Goal: Navigation & Orientation: Find specific page/section

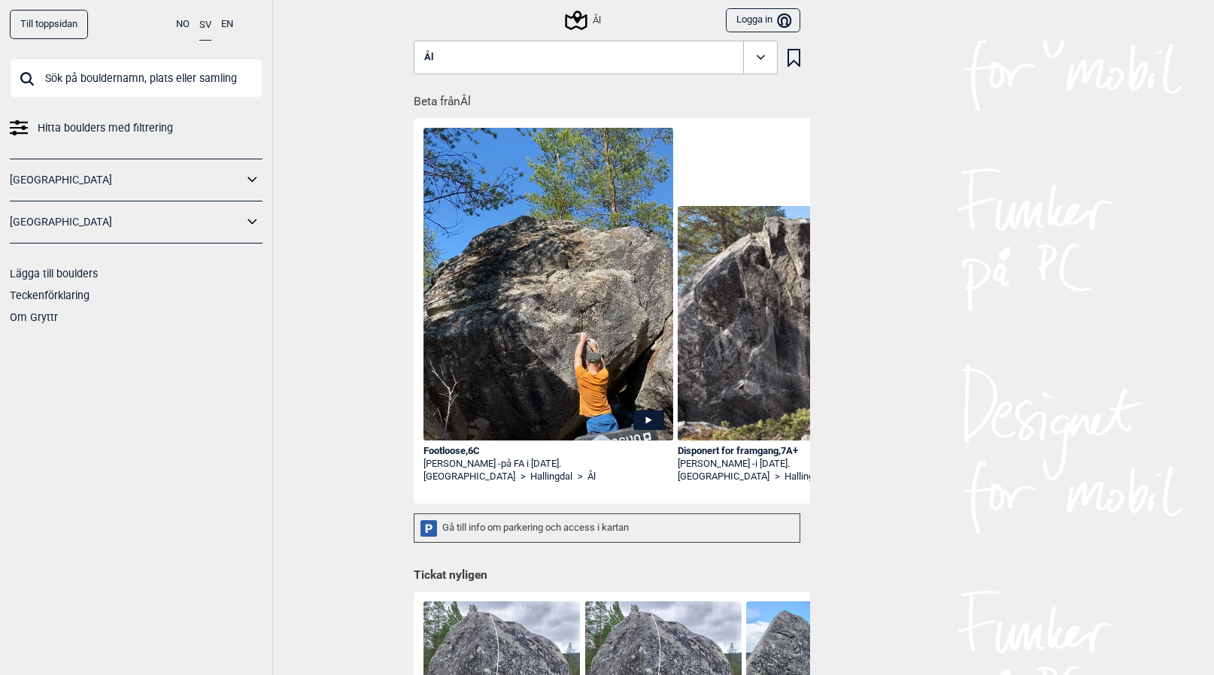
scroll to position [0, 2384]
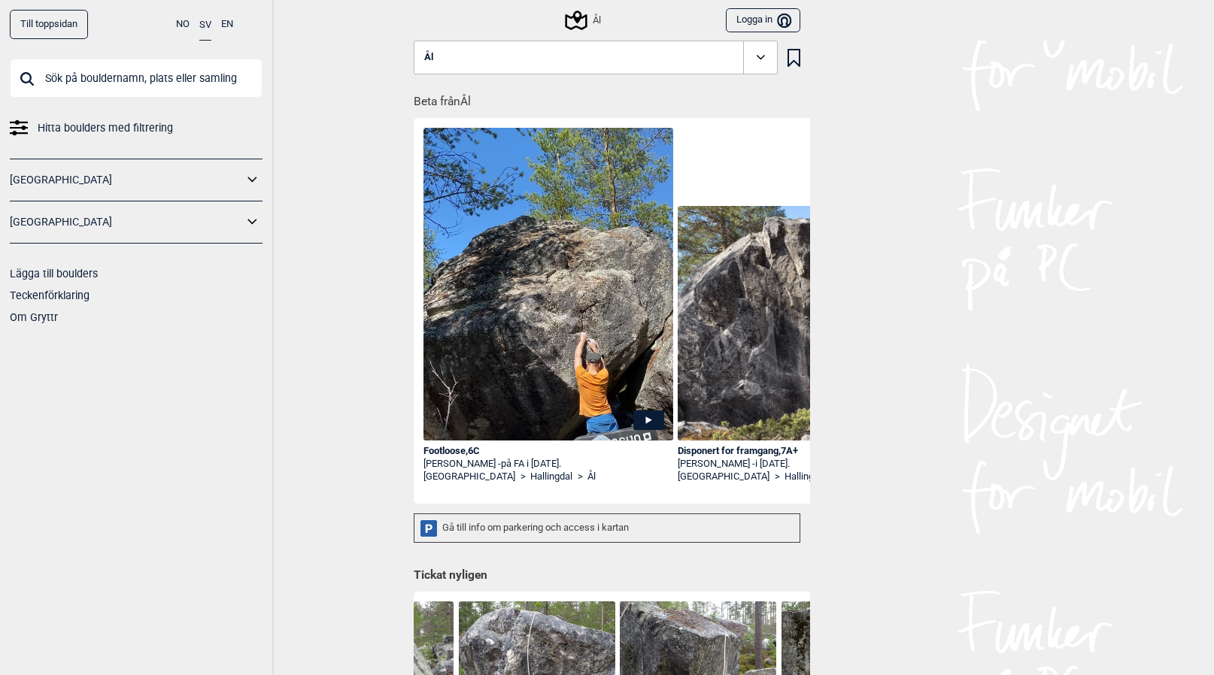
click at [40, 25] on link "Till toppsidan" at bounding box center [49, 24] width 78 height 29
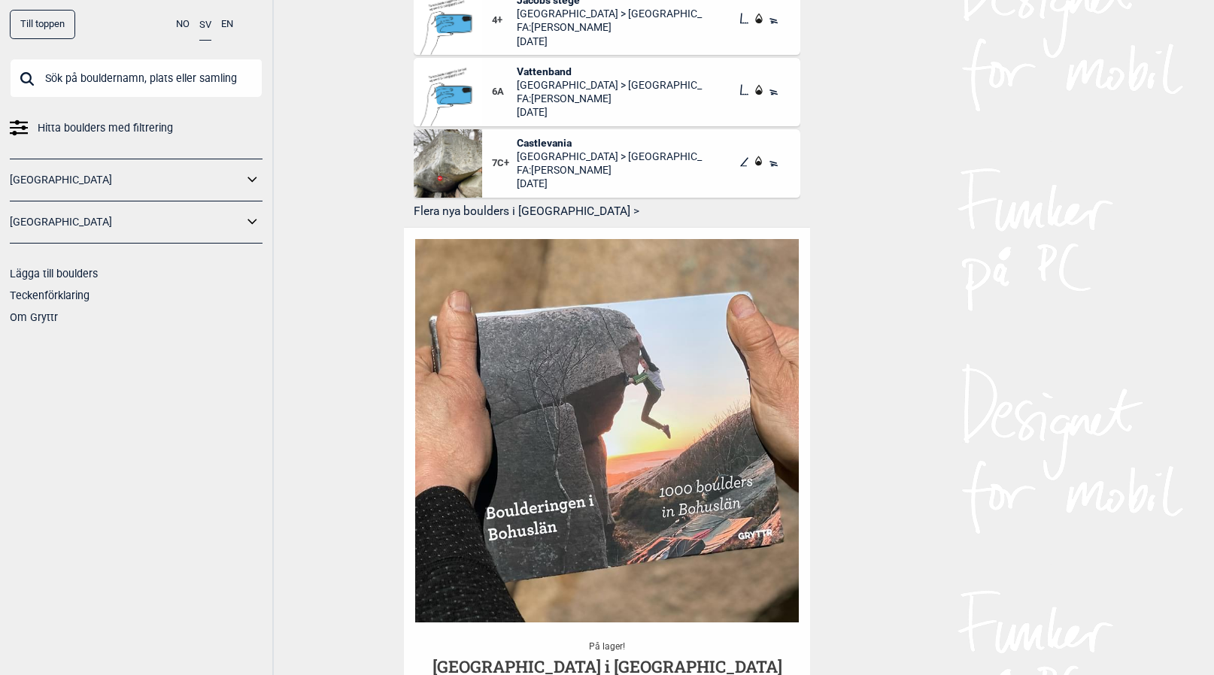
scroll to position [956, 0]
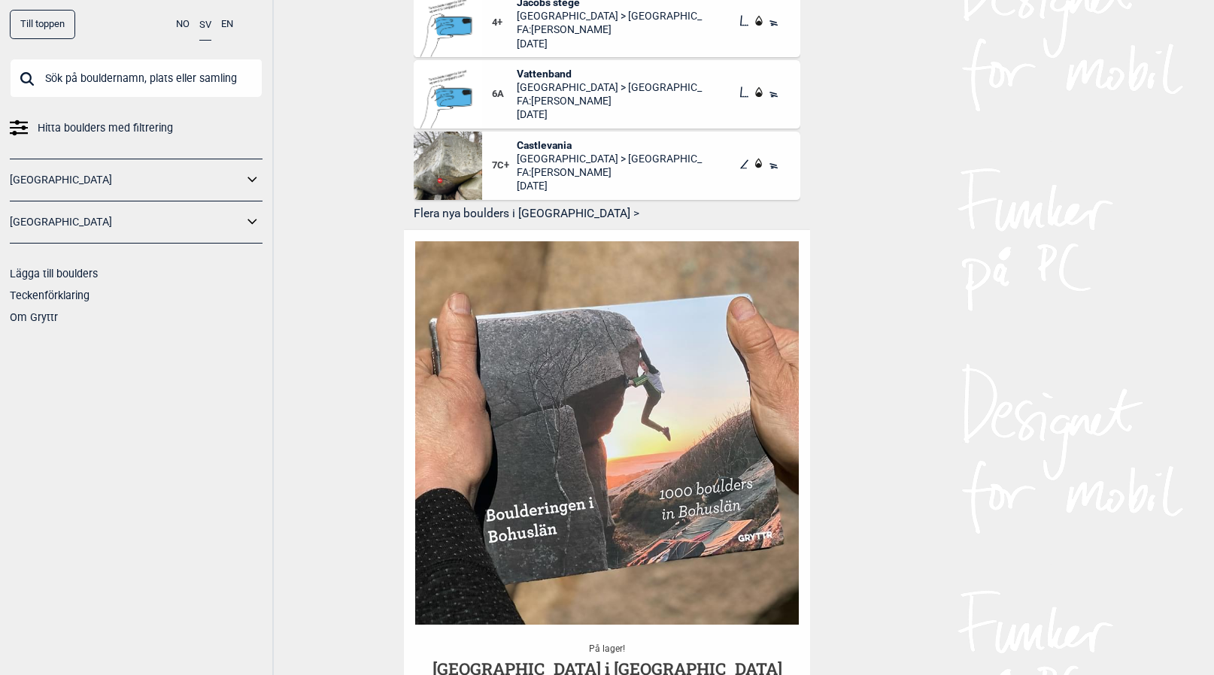
click at [456, 203] on button "Flera nya boulders i [GEOGRAPHIC_DATA] >" at bounding box center [607, 214] width 386 height 23
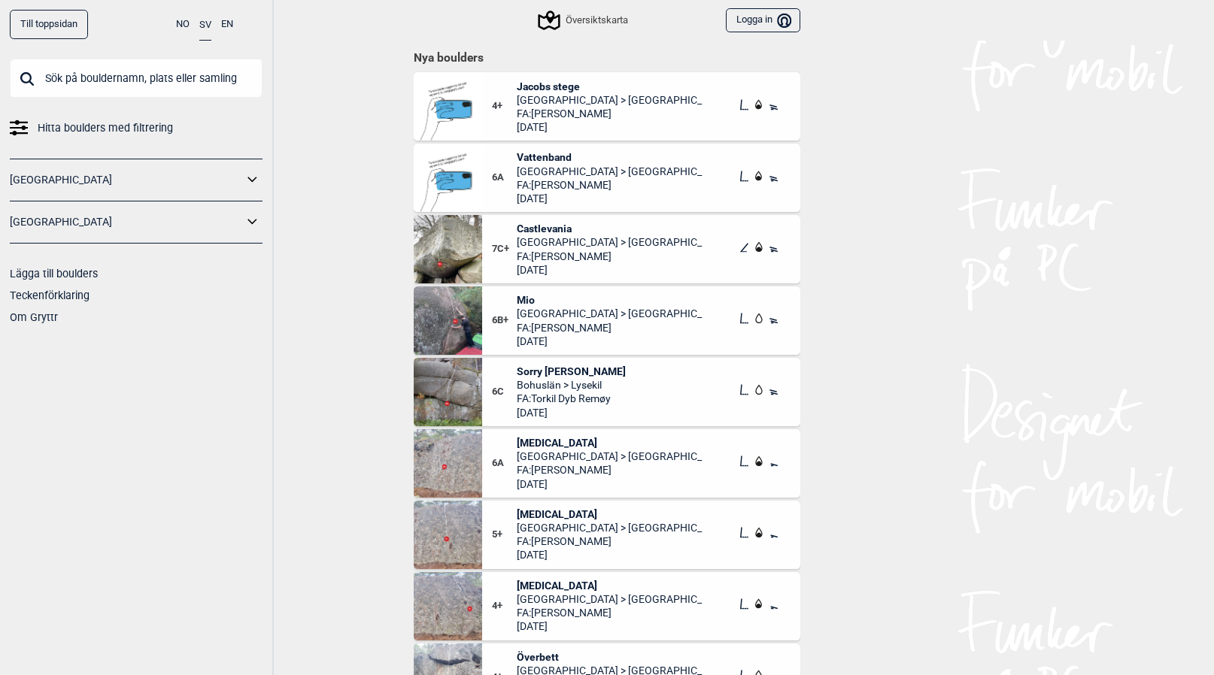
click at [546, 226] on span "Castlevania" at bounding box center [610, 229] width 186 height 14
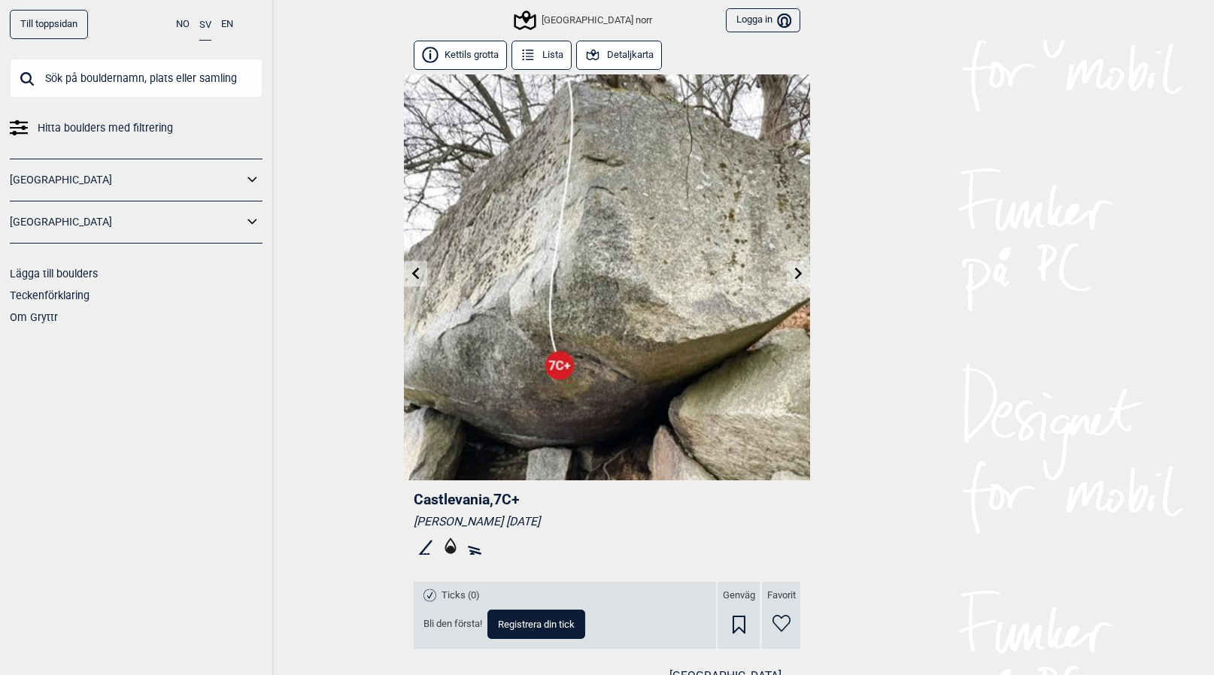
click at [53, 14] on link "Till toppsidan" at bounding box center [49, 24] width 78 height 29
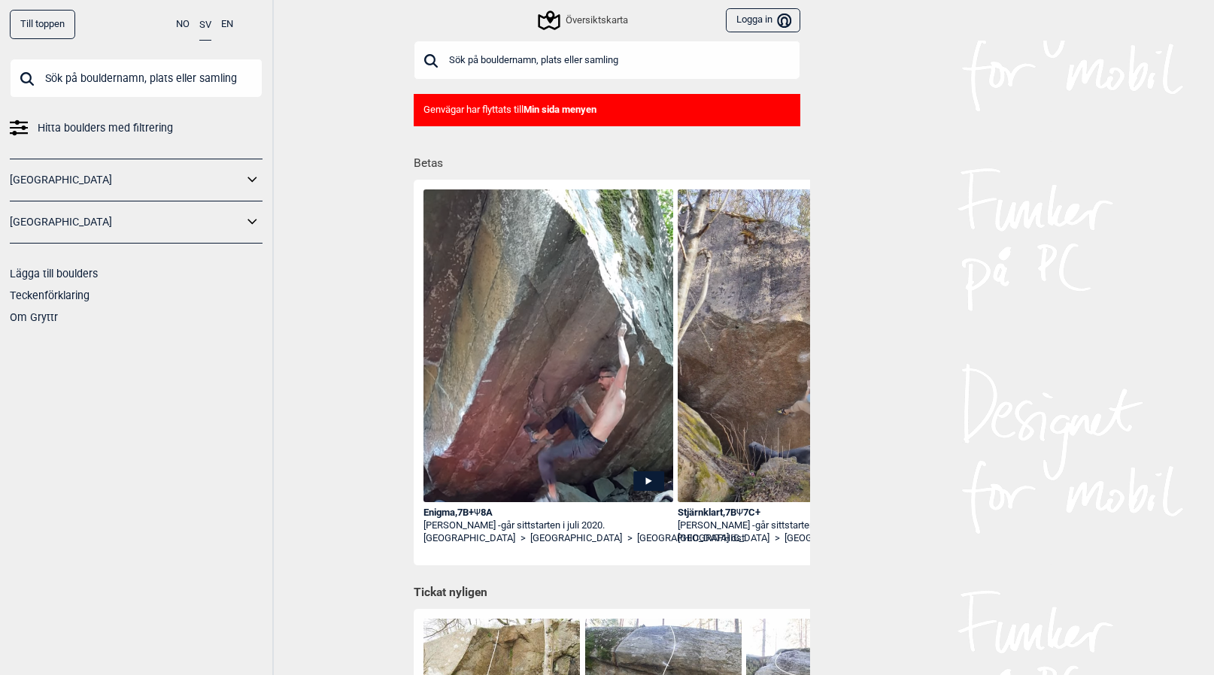
click at [247, 183] on icon at bounding box center [253, 180] width 20 height 22
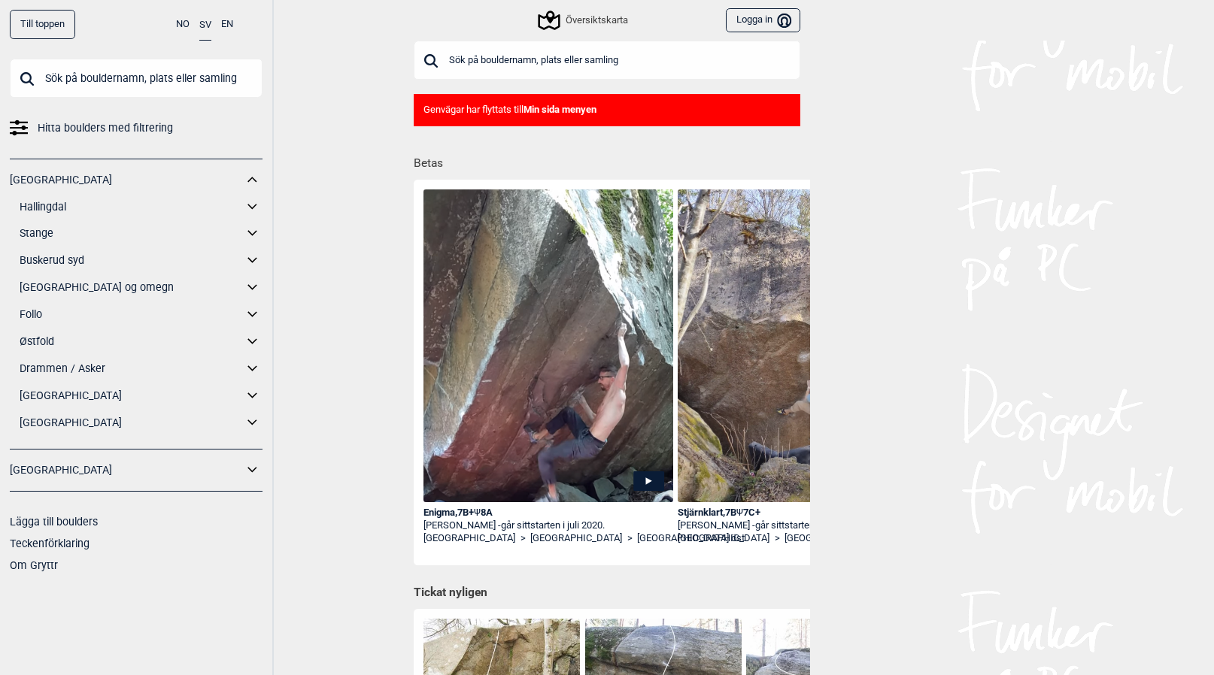
click at [37, 395] on link "[GEOGRAPHIC_DATA]" at bounding box center [131, 396] width 223 height 22
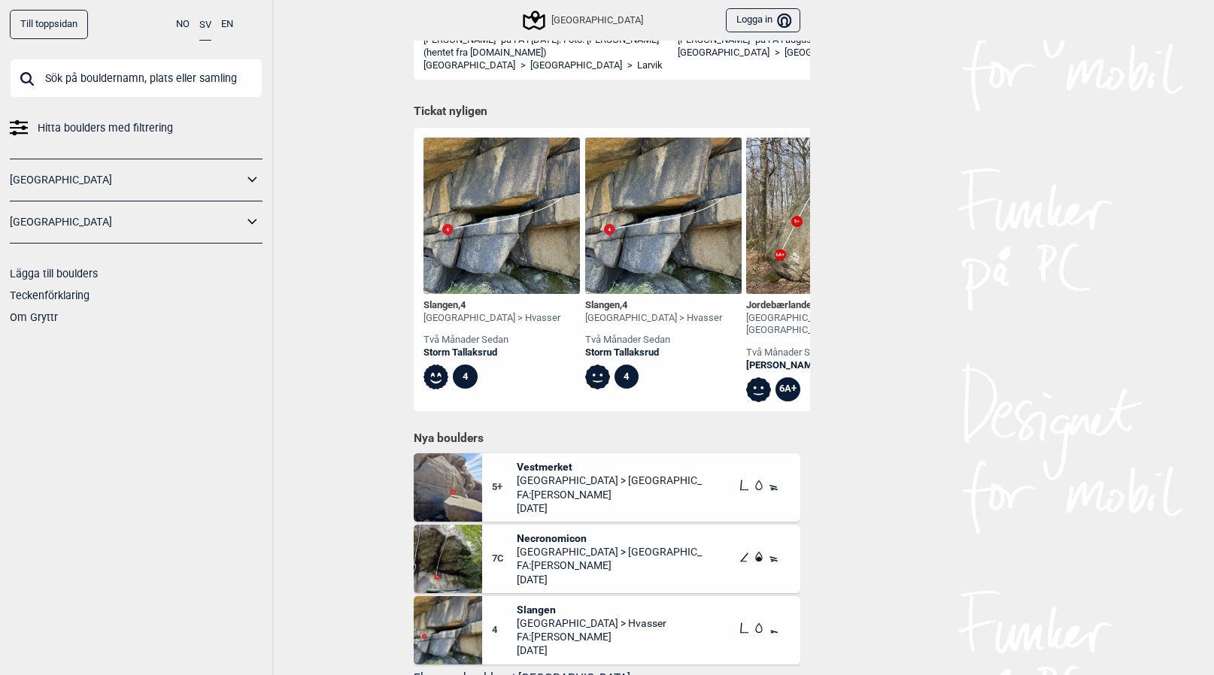
scroll to position [435, 0]
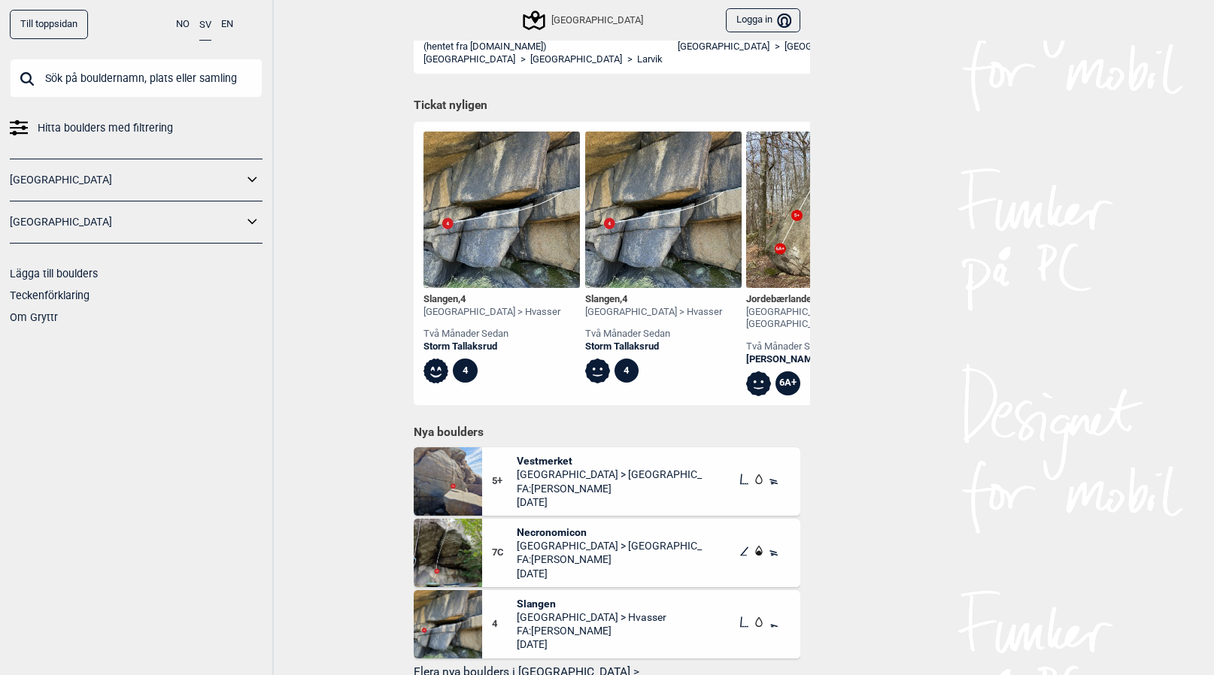
click at [40, 20] on link "Till toppsidan" at bounding box center [49, 24] width 78 height 29
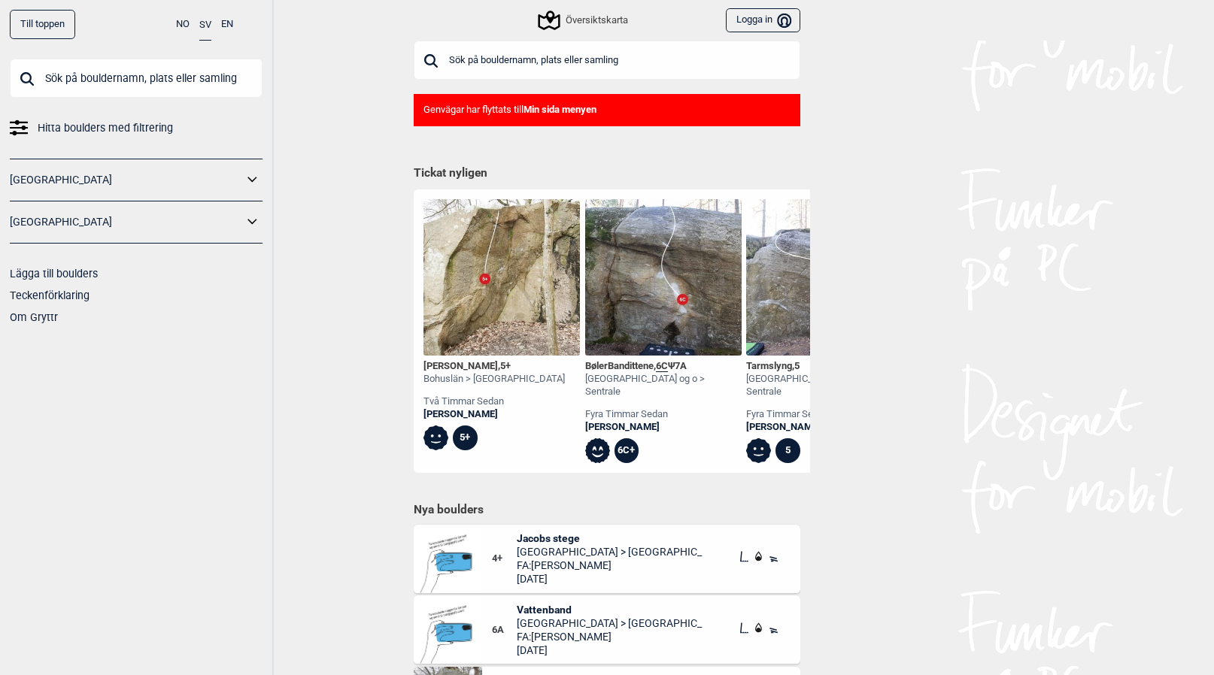
click at [253, 175] on icon at bounding box center [253, 180] width 20 height 22
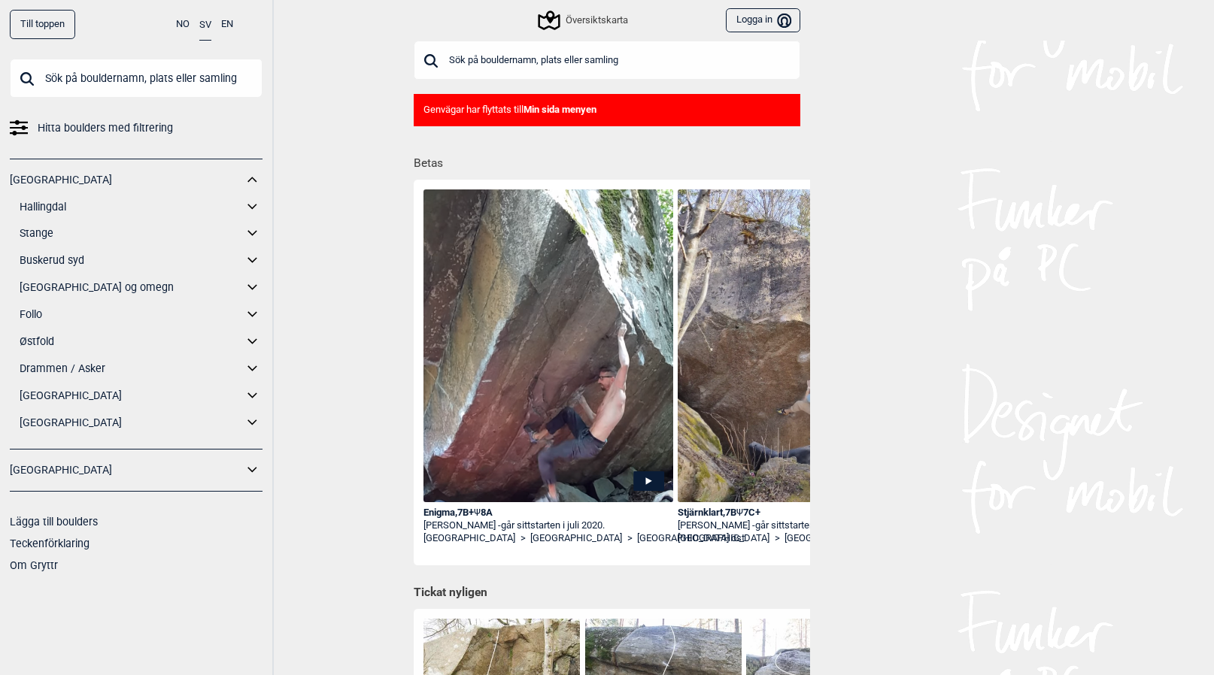
click at [40, 422] on link "[GEOGRAPHIC_DATA]" at bounding box center [131, 423] width 223 height 22
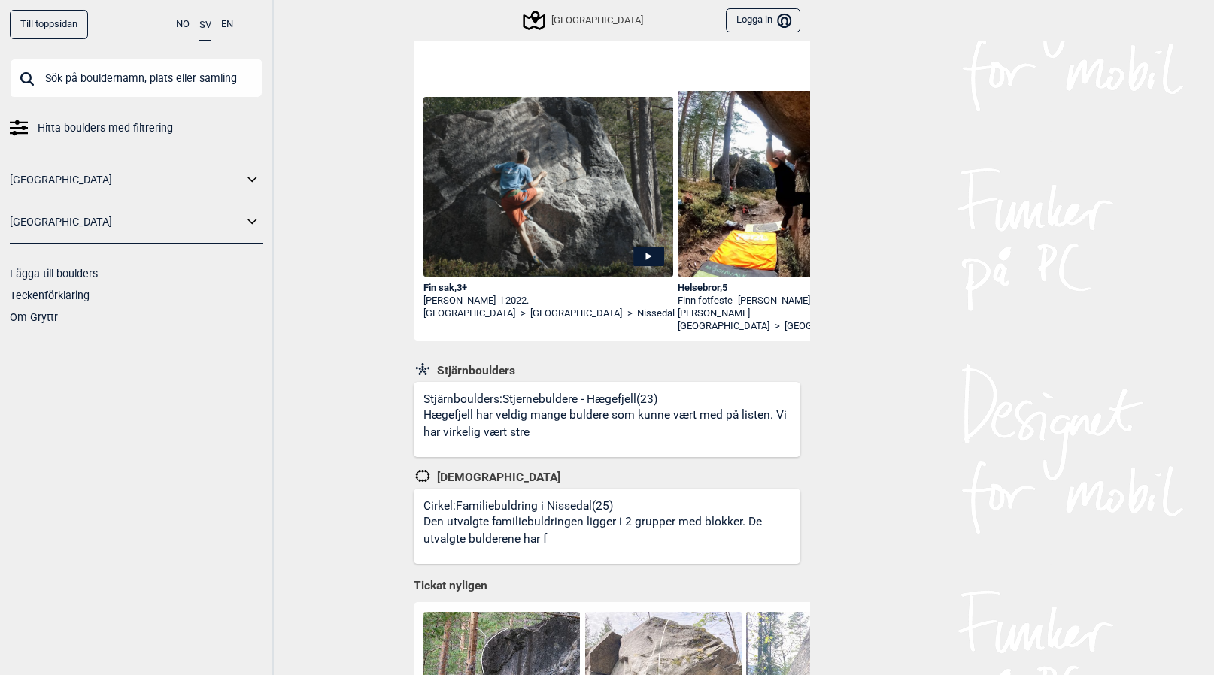
scroll to position [154, 0]
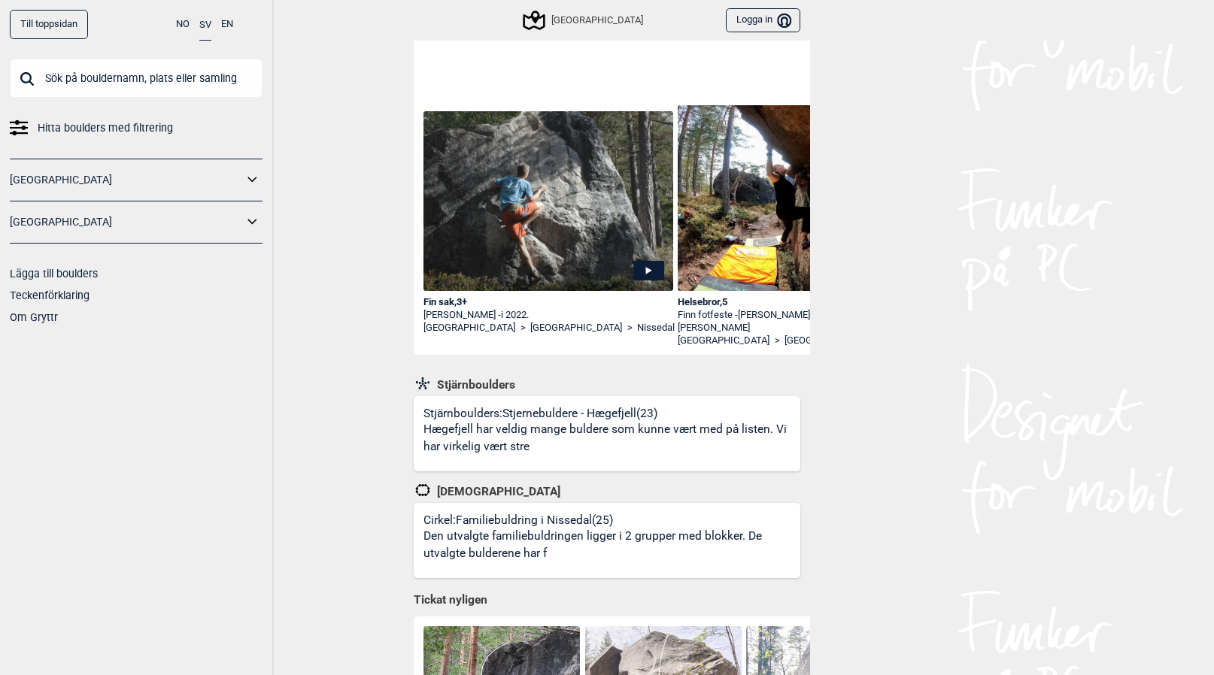
click at [67, 35] on link "Till toppsidan" at bounding box center [49, 24] width 78 height 29
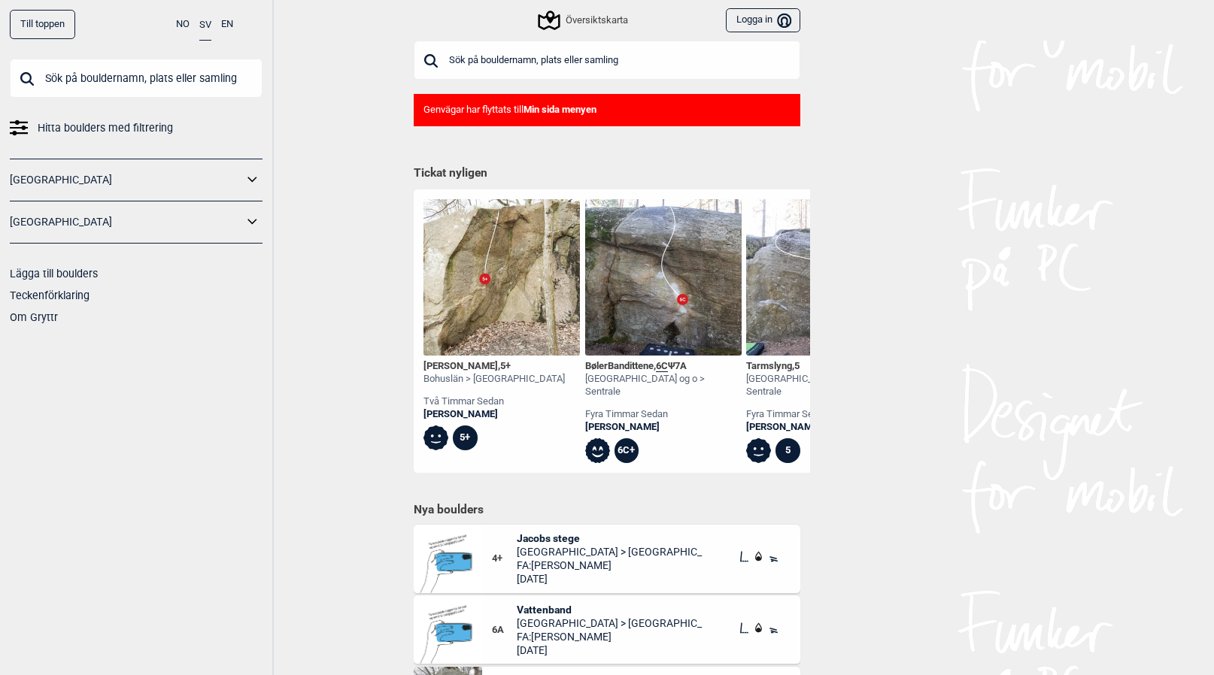
click at [250, 179] on icon at bounding box center [251, 179] width 9 height 5
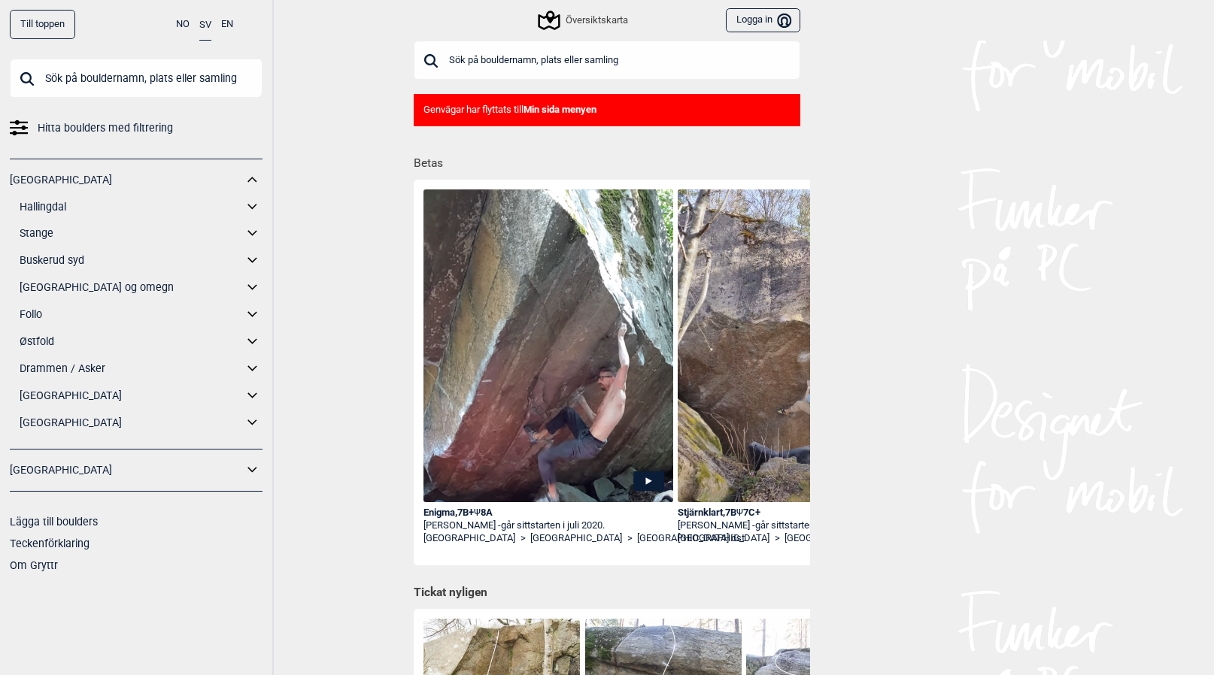
click at [259, 473] on icon at bounding box center [253, 470] width 20 height 22
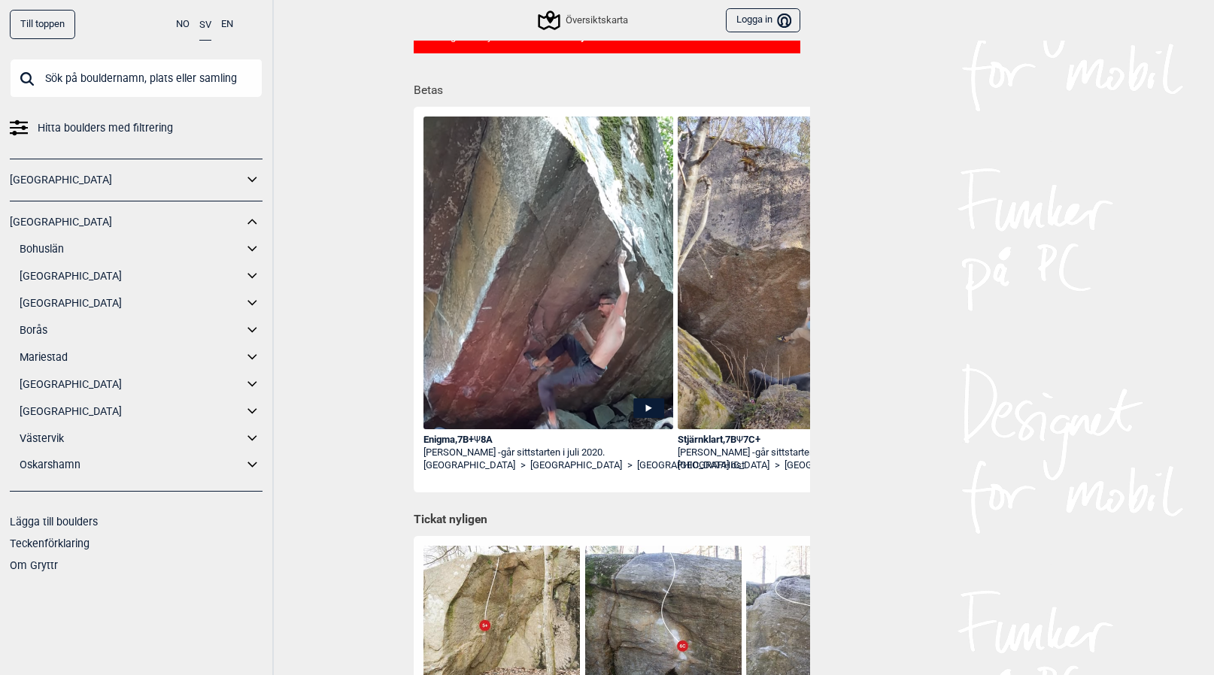
scroll to position [76, 0]
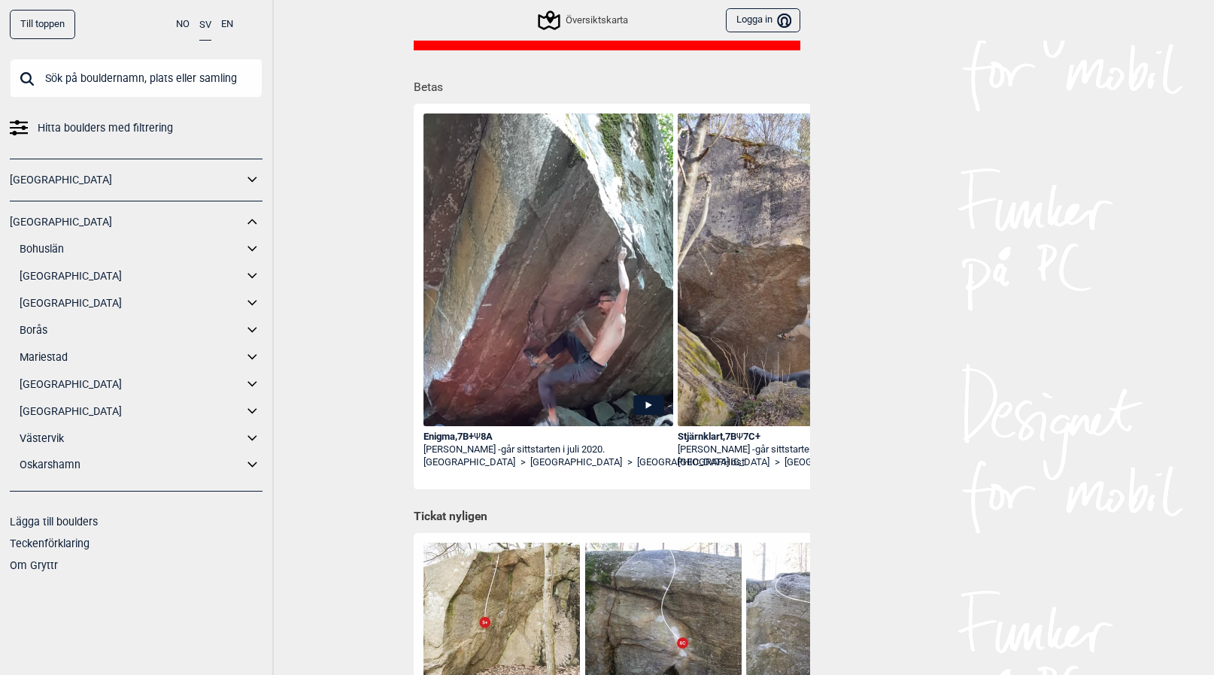
click at [255, 414] on icon at bounding box center [253, 412] width 20 height 22
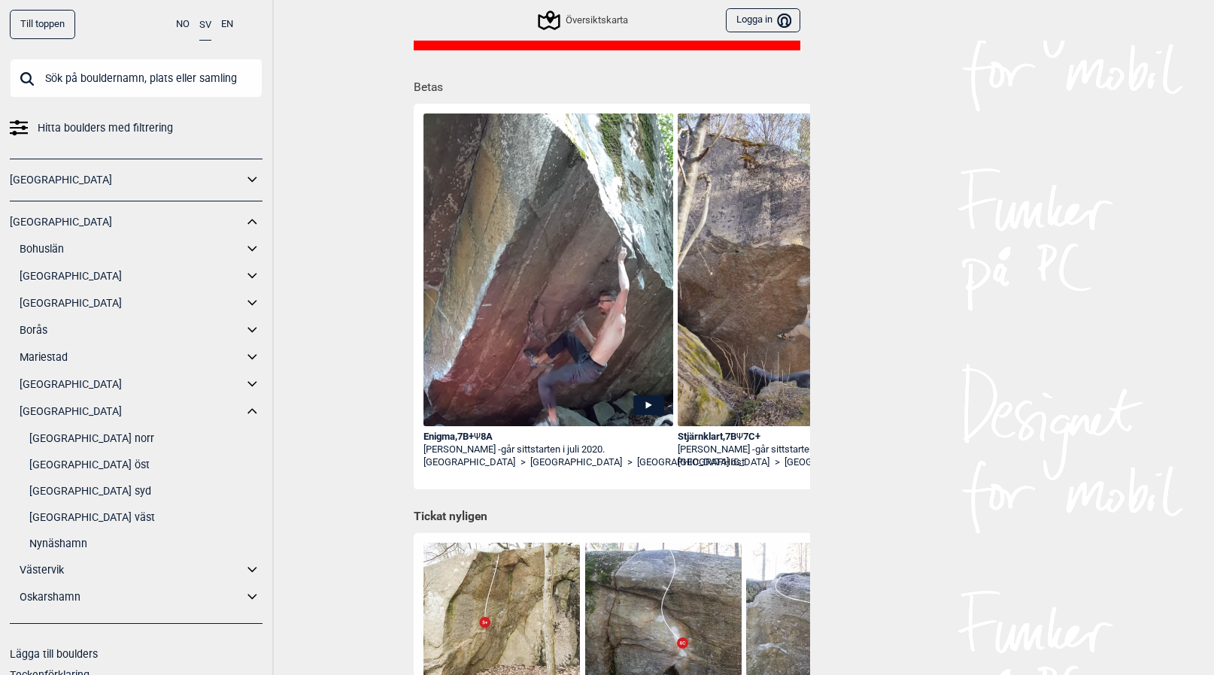
click at [33, 412] on link "[GEOGRAPHIC_DATA]" at bounding box center [131, 412] width 223 height 22
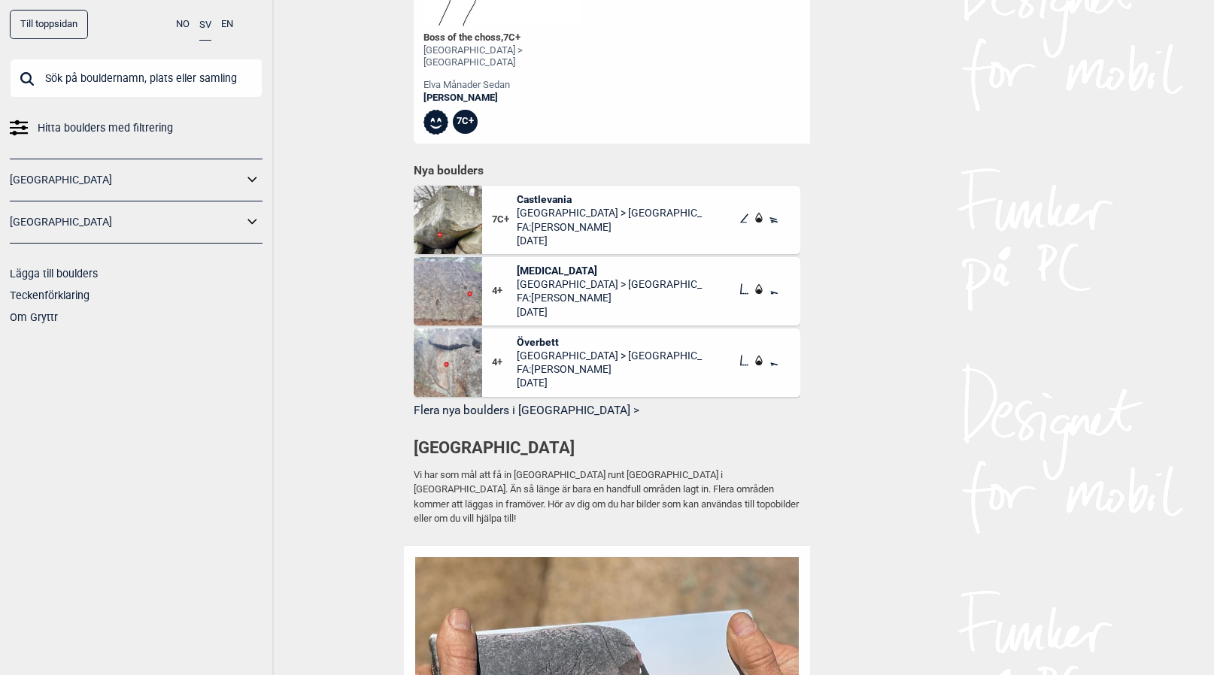
scroll to position [750, 0]
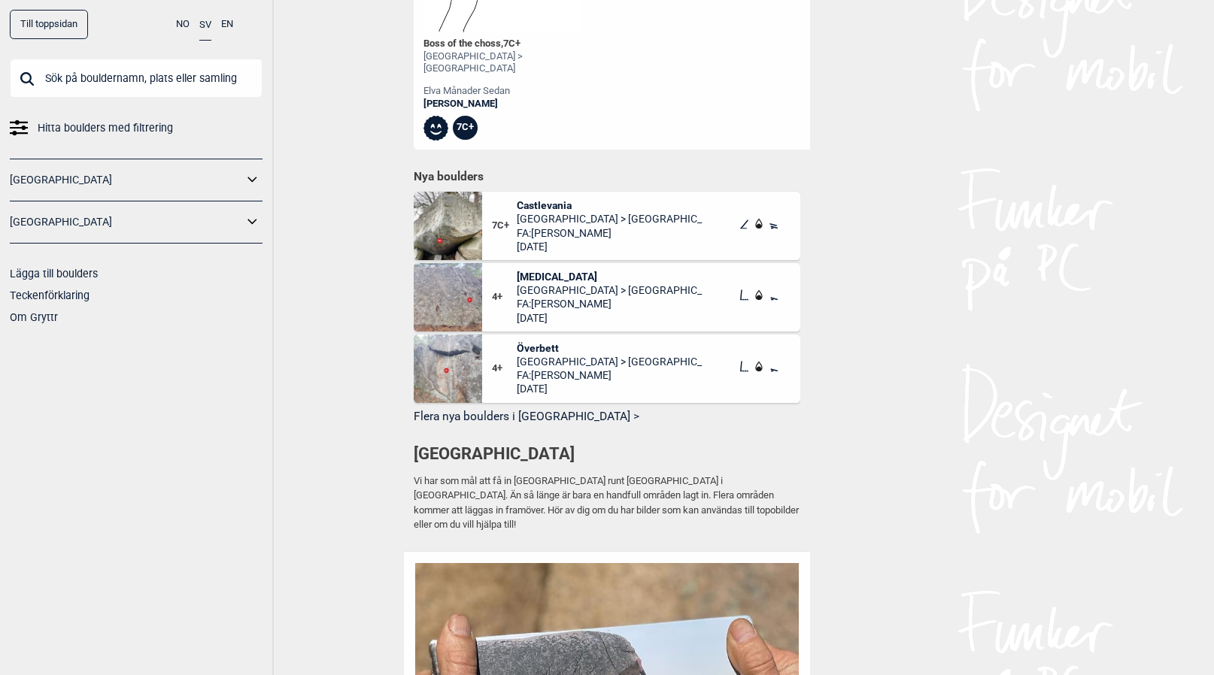
click at [251, 218] on icon at bounding box center [253, 222] width 20 height 22
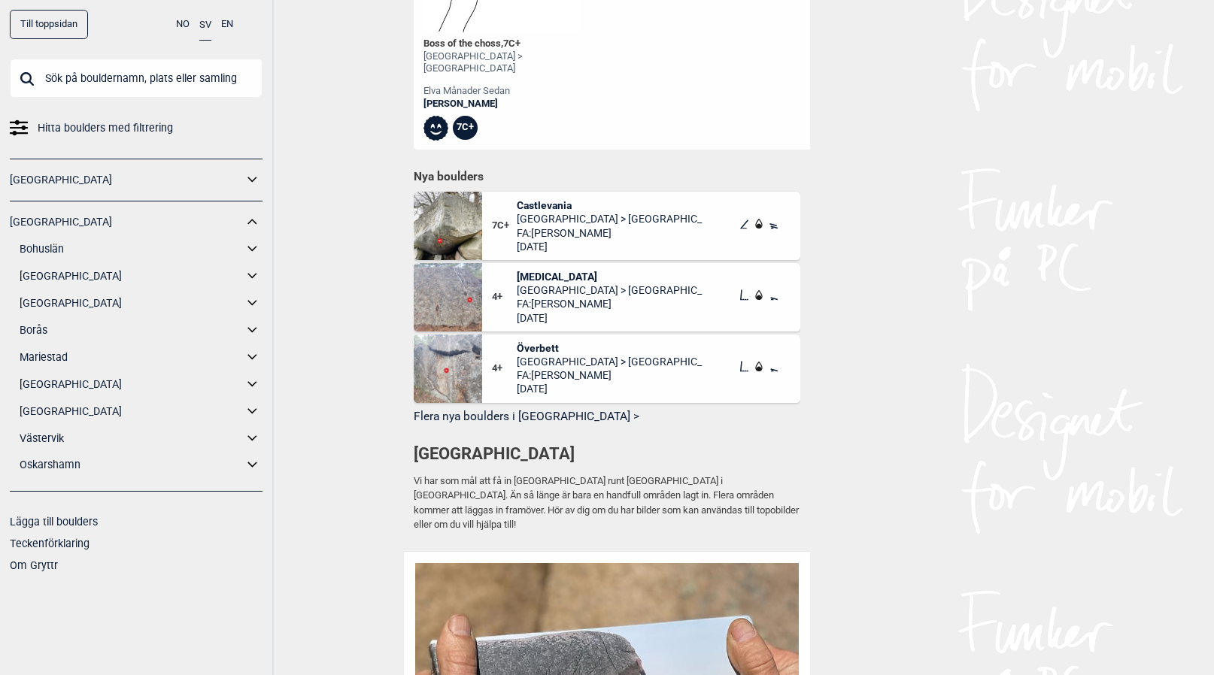
click at [44, 382] on link "[GEOGRAPHIC_DATA]" at bounding box center [131, 385] width 223 height 22
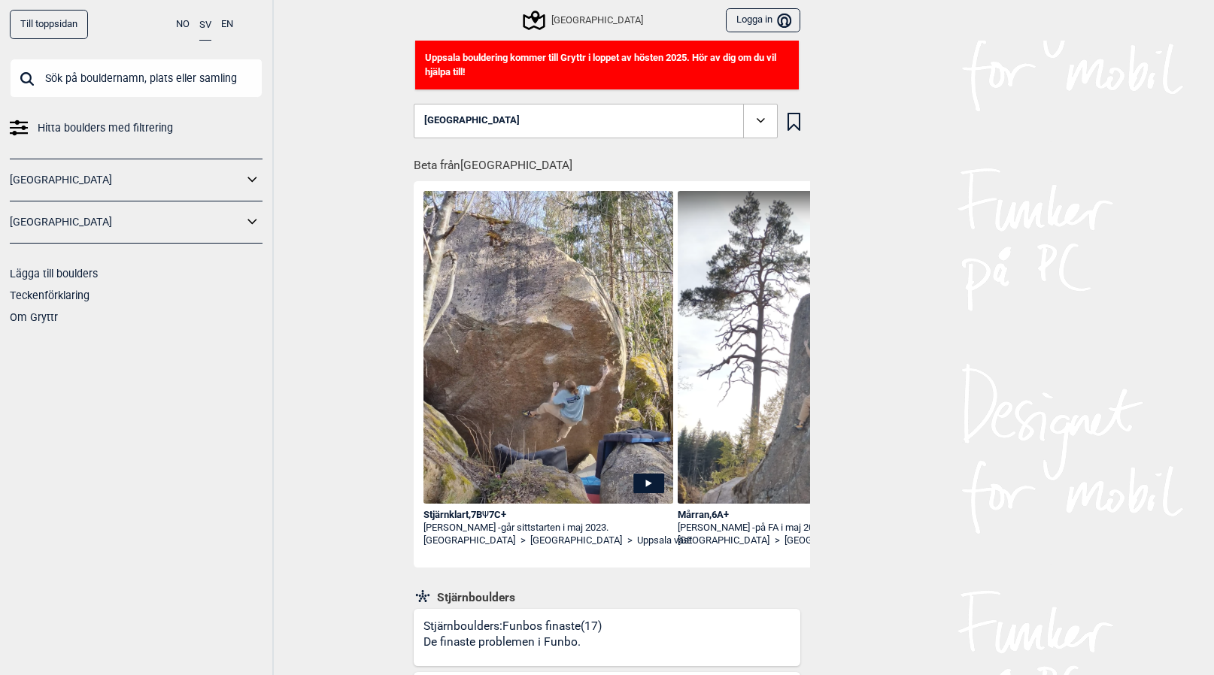
click at [759, 116] on icon at bounding box center [760, 120] width 17 height 17
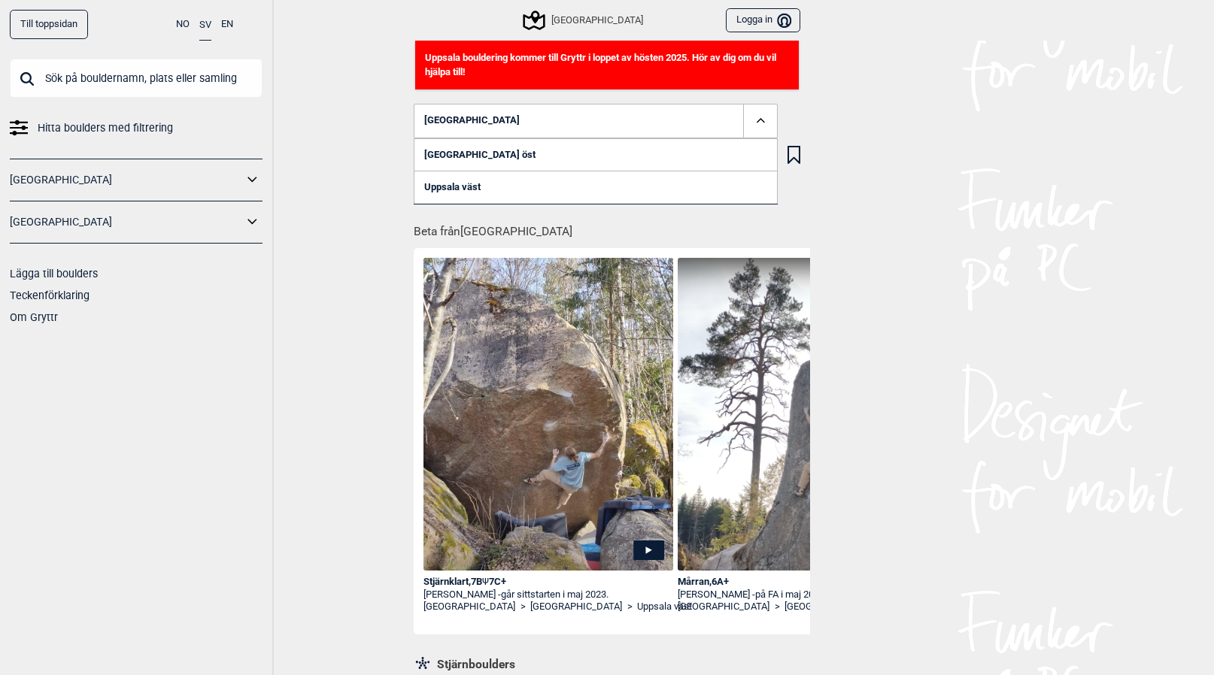
click at [471, 194] on link "Uppsala väst" at bounding box center [596, 187] width 364 height 33
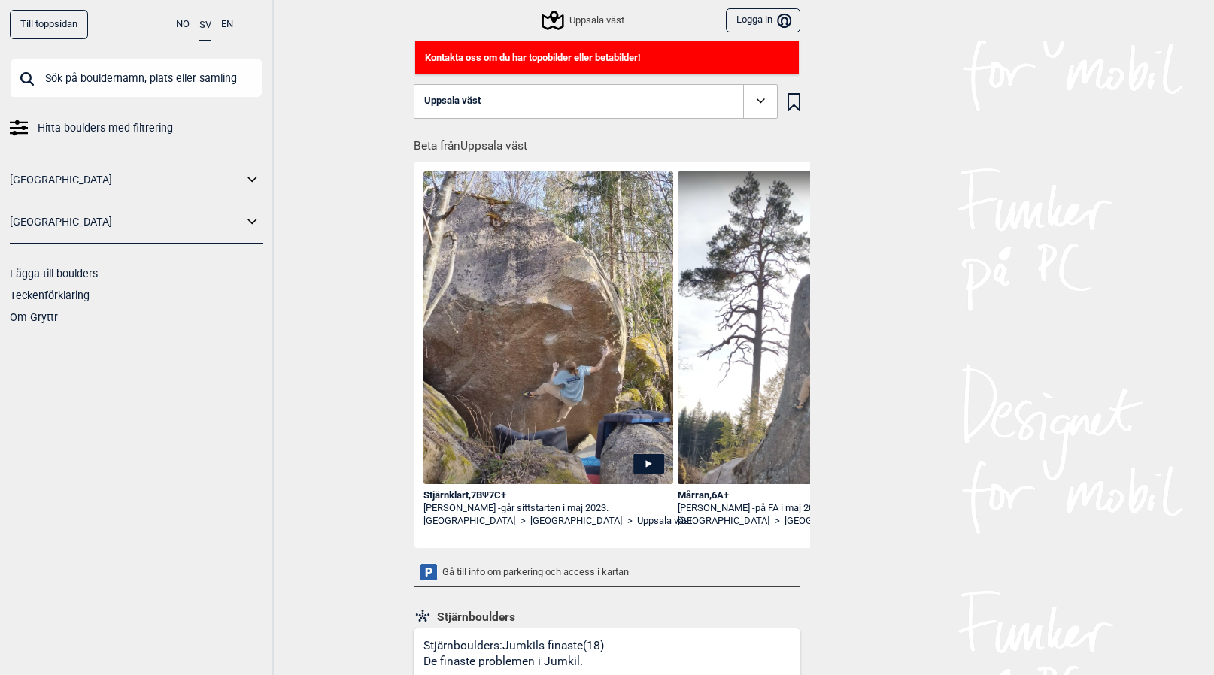
click at [758, 94] on icon at bounding box center [760, 100] width 17 height 17
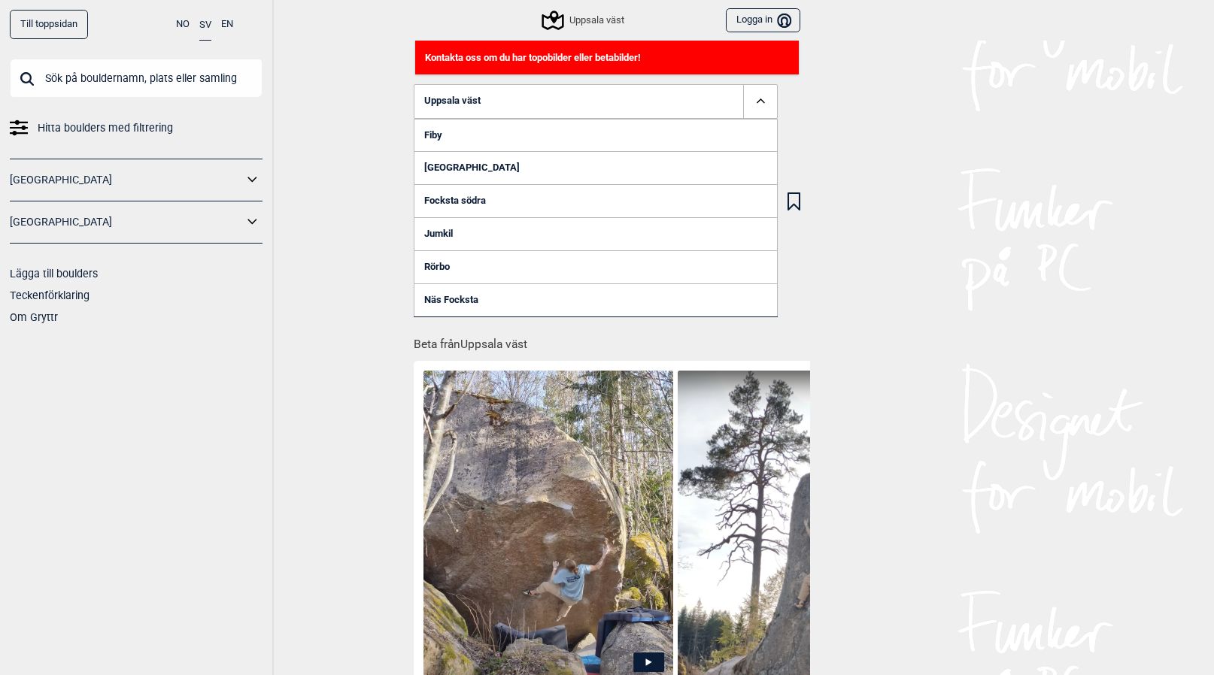
click at [41, 17] on link "Till toppsidan" at bounding box center [49, 24] width 78 height 29
